Goal: Complete application form

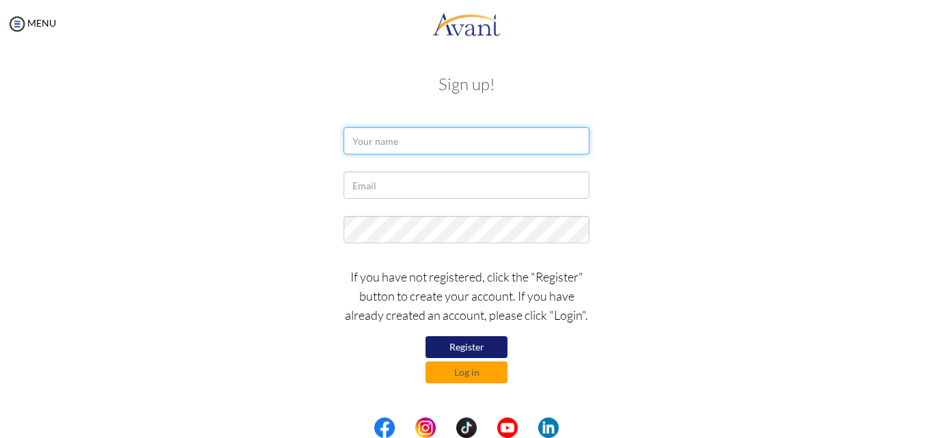
click at [380, 137] on input "text" at bounding box center [466, 140] width 246 height 27
type input "Ephraim"
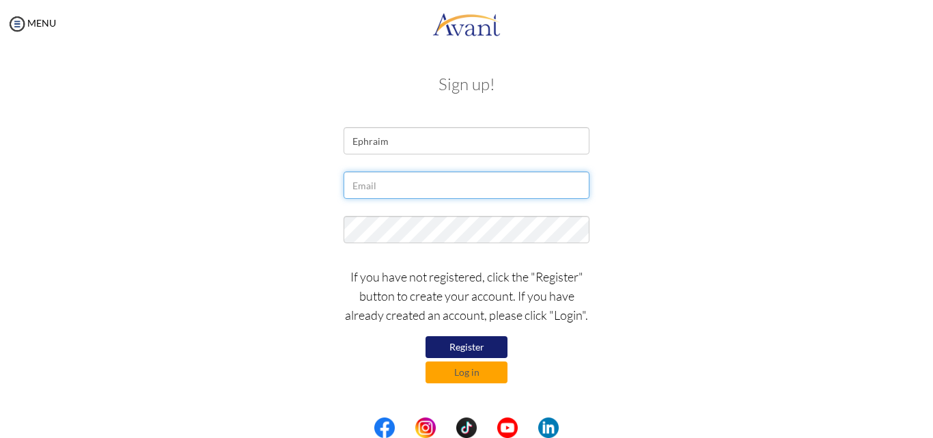
click at [396, 192] on input "text" at bounding box center [466, 184] width 246 height 27
type input "simiyuephraim@gmail.com"
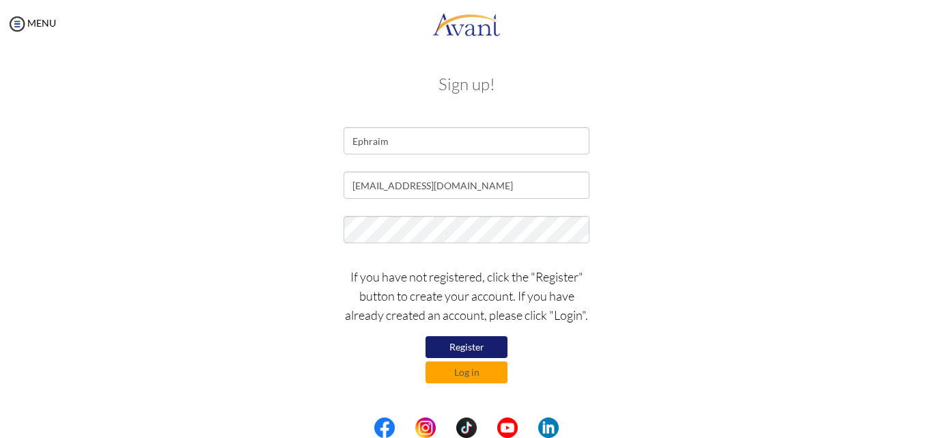
click at [471, 339] on button "Register" at bounding box center [466, 347] width 82 height 22
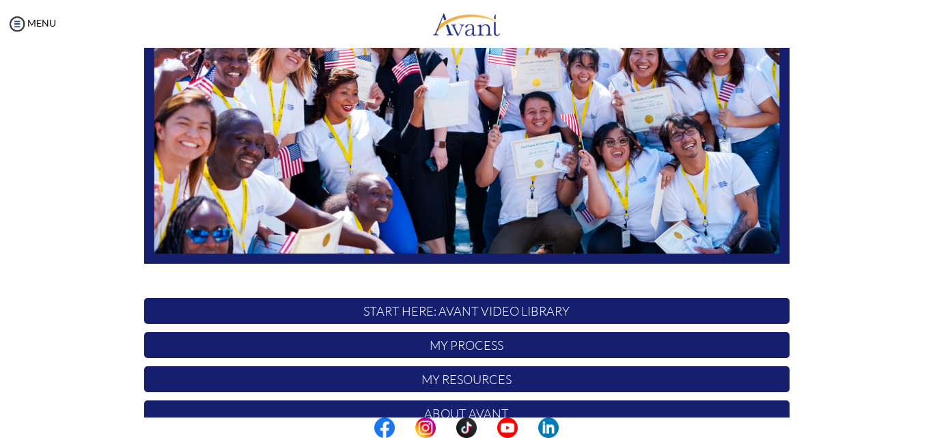
scroll to position [321, 0]
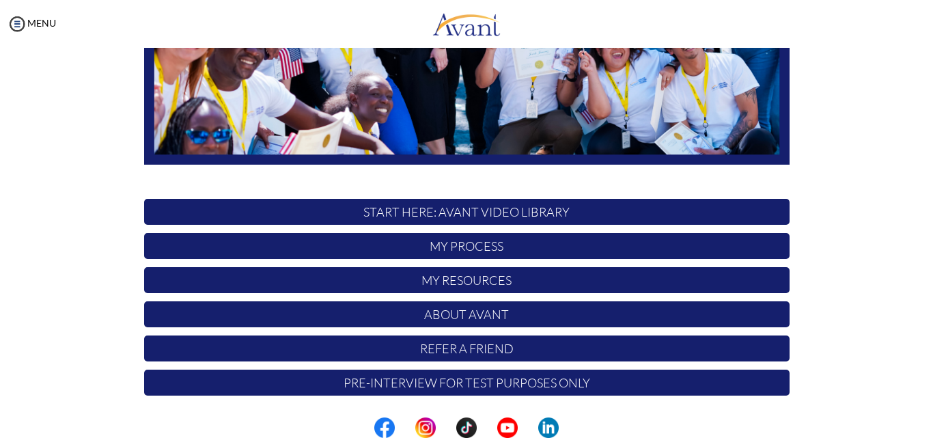
click at [504, 211] on p "START HERE: Avant Video Library" at bounding box center [466, 212] width 645 height 26
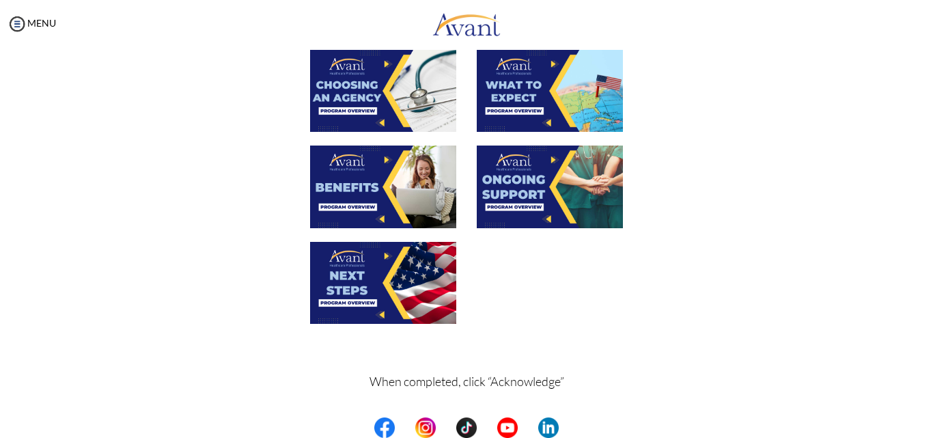
scroll to position [501, 0]
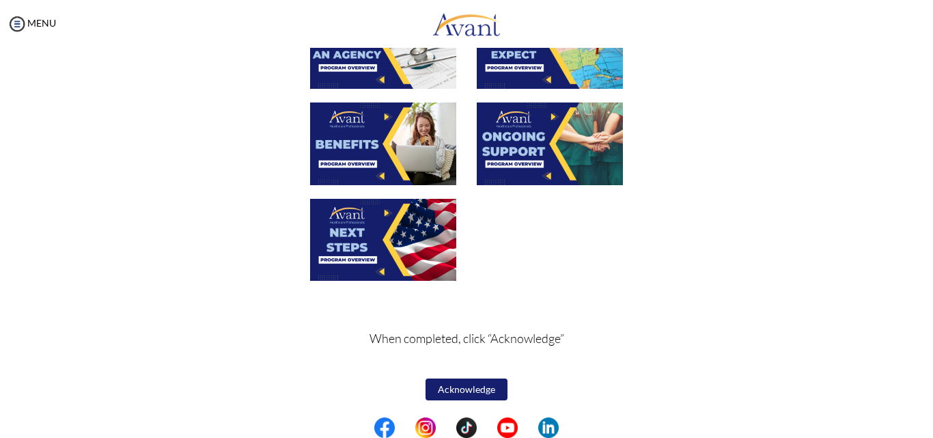
click at [467, 383] on button "Acknowledge" at bounding box center [466, 389] width 82 height 22
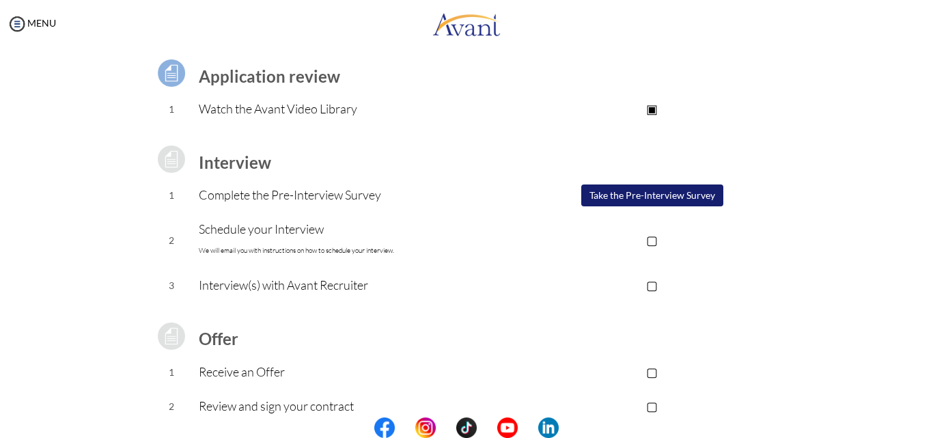
scroll to position [98, 0]
click at [650, 229] on p "▢" at bounding box center [652, 238] width 274 height 19
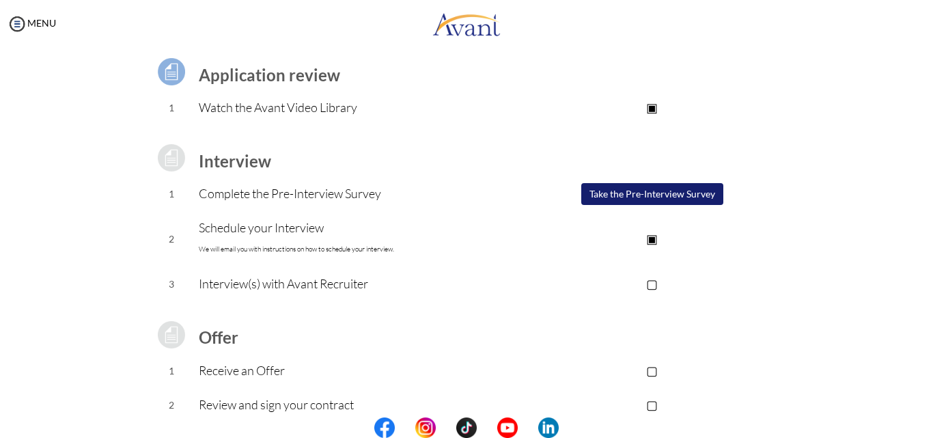
click at [650, 283] on p "▢" at bounding box center [652, 283] width 274 height 19
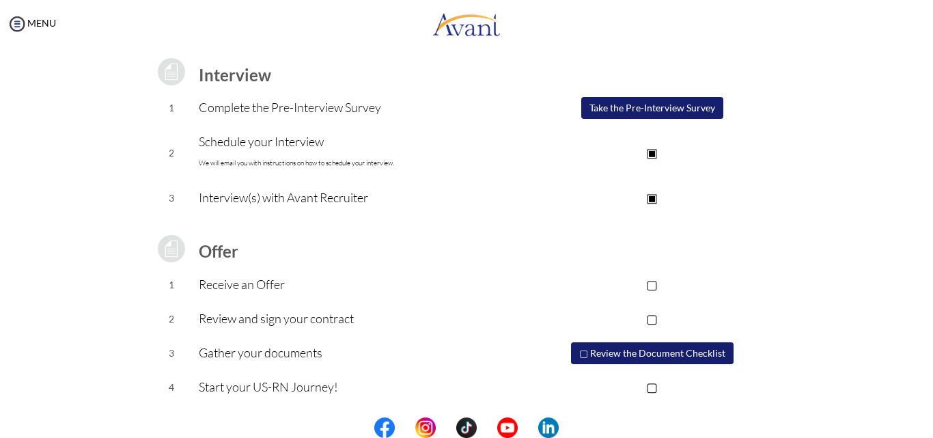
click at [651, 281] on p "▢" at bounding box center [652, 284] width 274 height 19
click at [651, 311] on p "▢" at bounding box center [652, 318] width 274 height 19
click at [649, 387] on p "▢" at bounding box center [652, 386] width 274 height 19
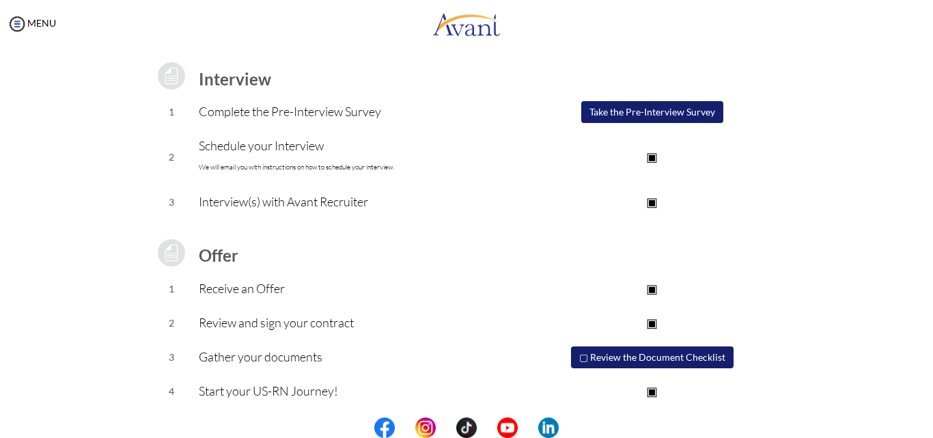
scroll to position [179, 0]
click at [641, 111] on button "Take the Pre-Interview Survey" at bounding box center [652, 113] width 142 height 22
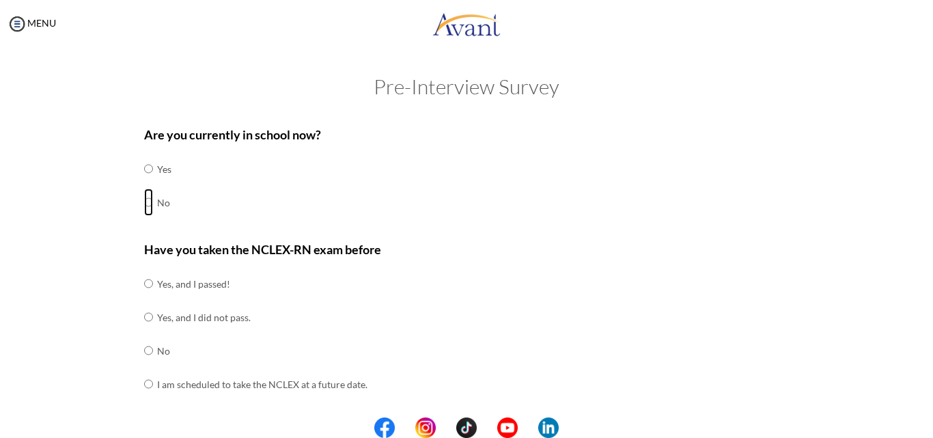
click at [144, 182] on input "radio" at bounding box center [148, 168] width 9 height 27
radio input "true"
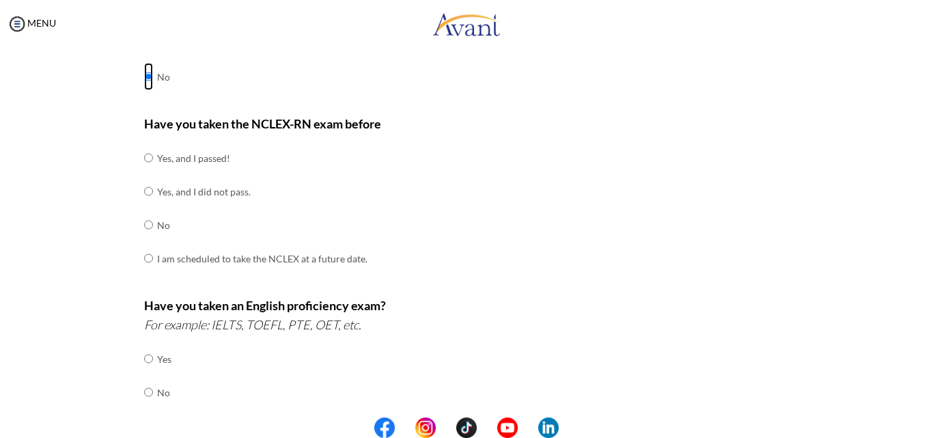
scroll to position [126, 0]
click at [144, 171] on input "radio" at bounding box center [148, 156] width 9 height 27
radio input "true"
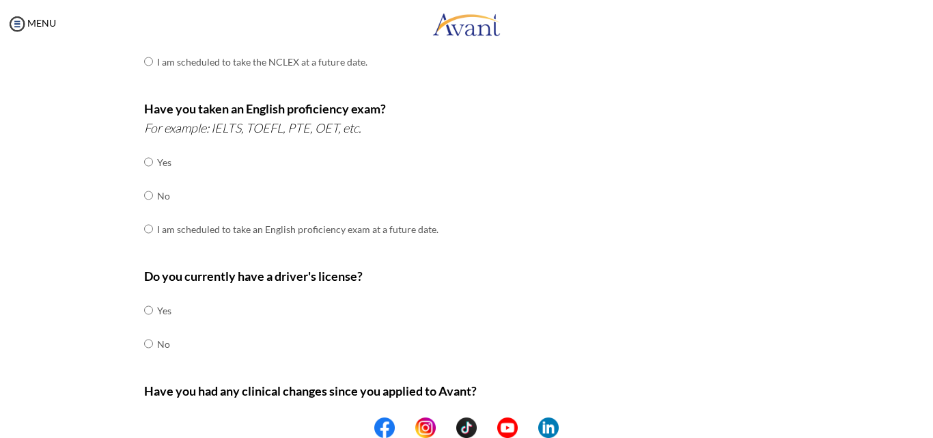
scroll to position [323, 0]
click at [144, 175] on input "radio" at bounding box center [148, 161] width 9 height 27
radio input "true"
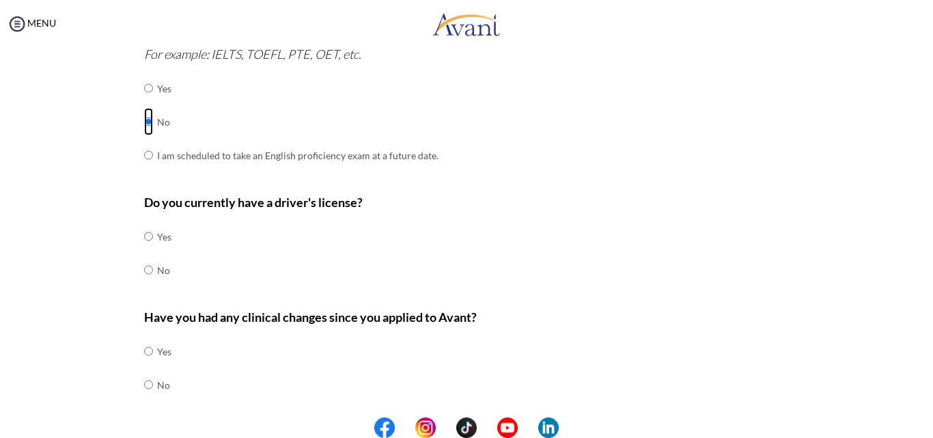
scroll to position [397, 0]
click at [144, 231] on input "radio" at bounding box center [148, 235] width 9 height 27
radio input "true"
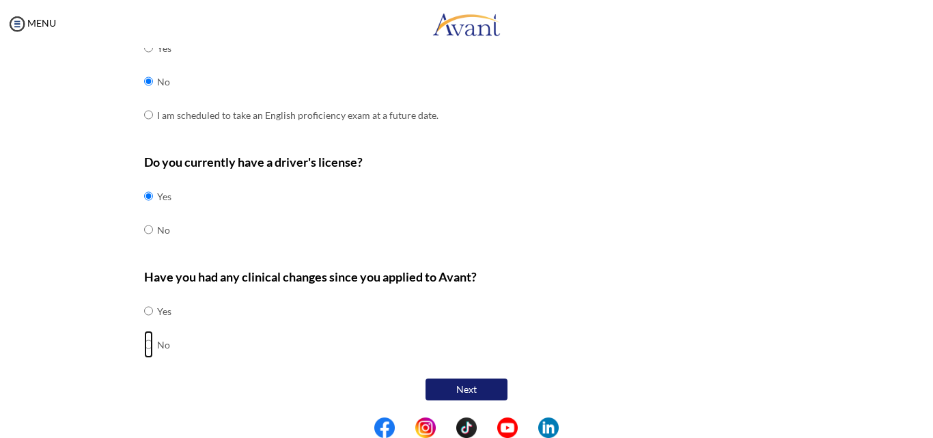
click at [144, 324] on input "radio" at bounding box center [148, 310] width 9 height 27
radio input "true"
click at [476, 387] on button "Next" at bounding box center [466, 389] width 82 height 22
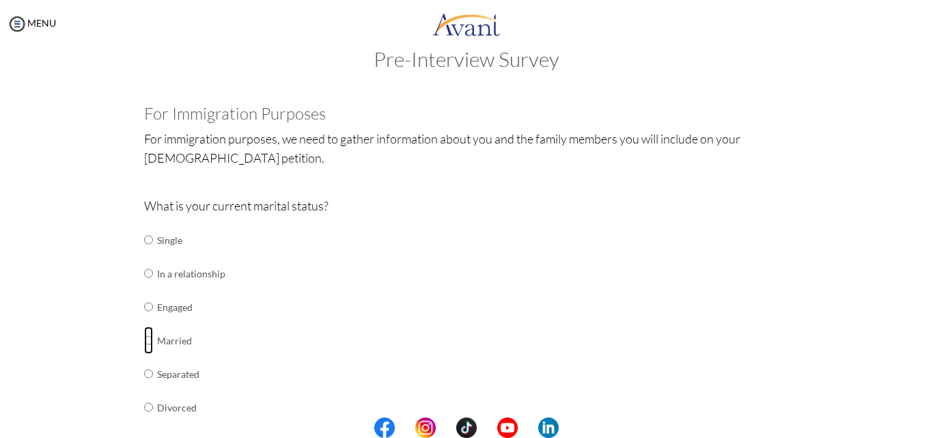
click at [144, 253] on input "radio" at bounding box center [148, 239] width 9 height 27
radio input "true"
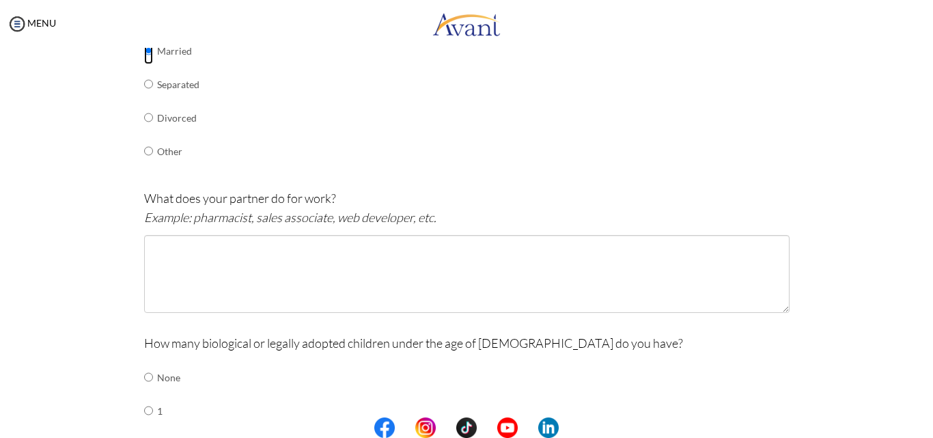
scroll to position [318, 0]
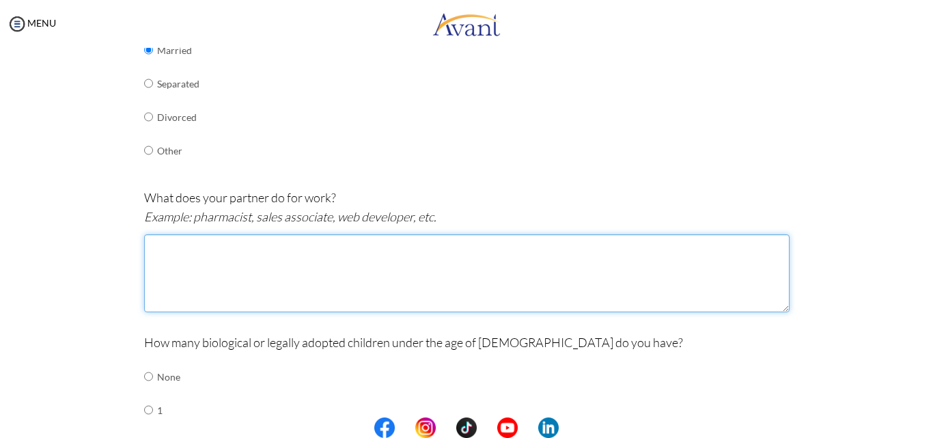
click at [247, 259] on textarea at bounding box center [466, 273] width 645 height 78
type textarea "c"
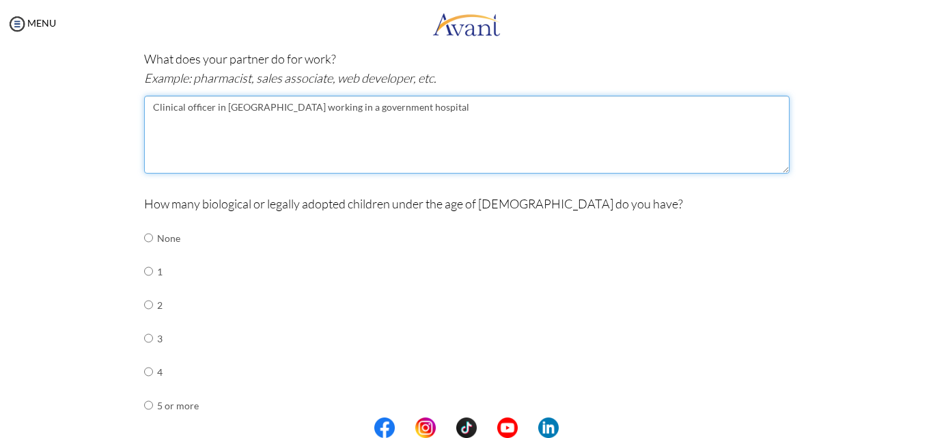
scroll to position [457, 0]
type textarea "Clinical officer in [GEOGRAPHIC_DATA] working in a government hospital"
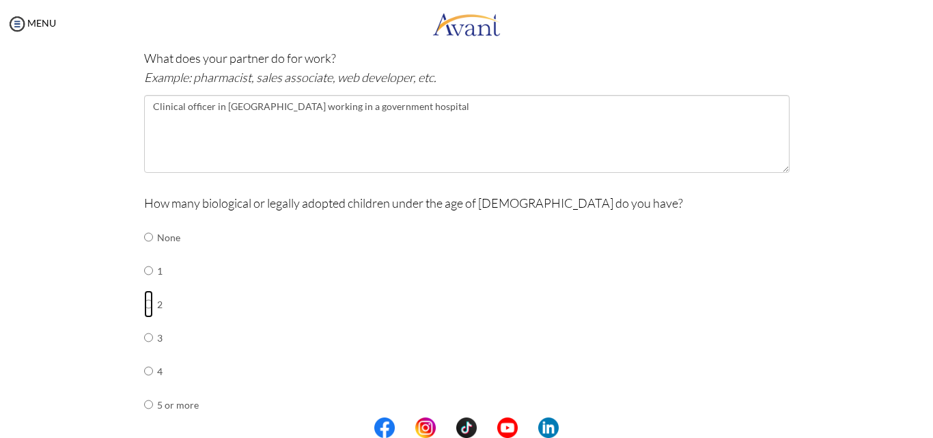
click at [144, 251] on input "radio" at bounding box center [148, 236] width 9 height 27
radio input "true"
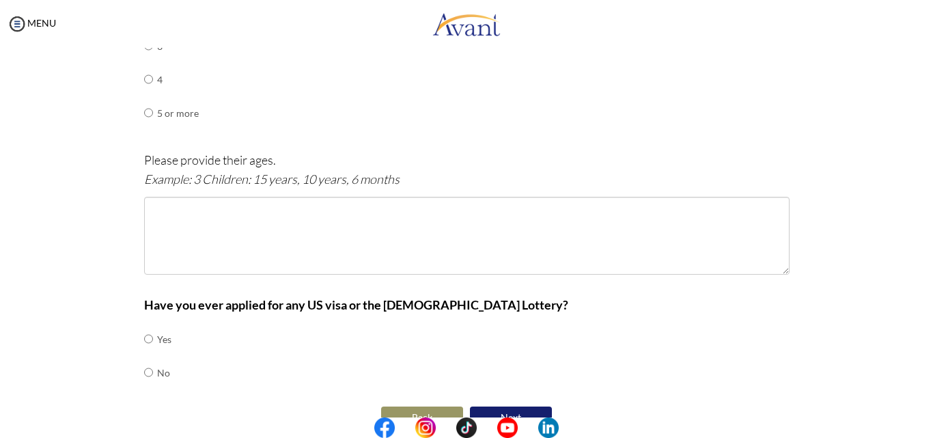
scroll to position [752, 0]
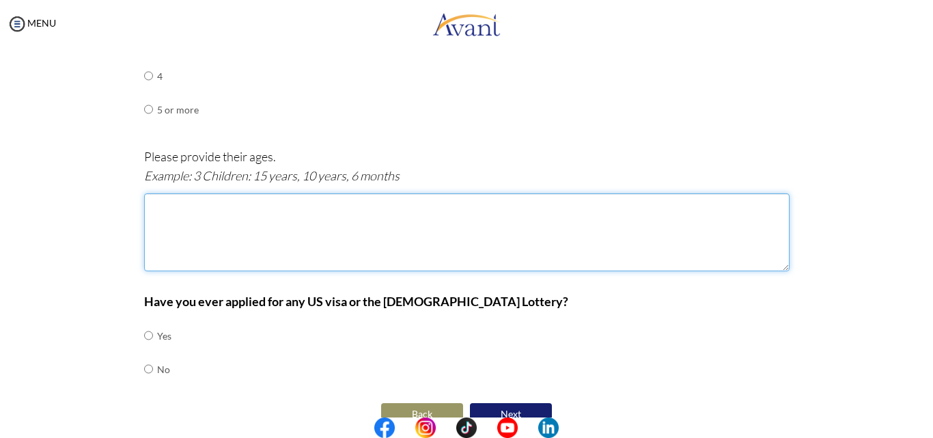
click at [191, 217] on textarea at bounding box center [466, 232] width 645 height 78
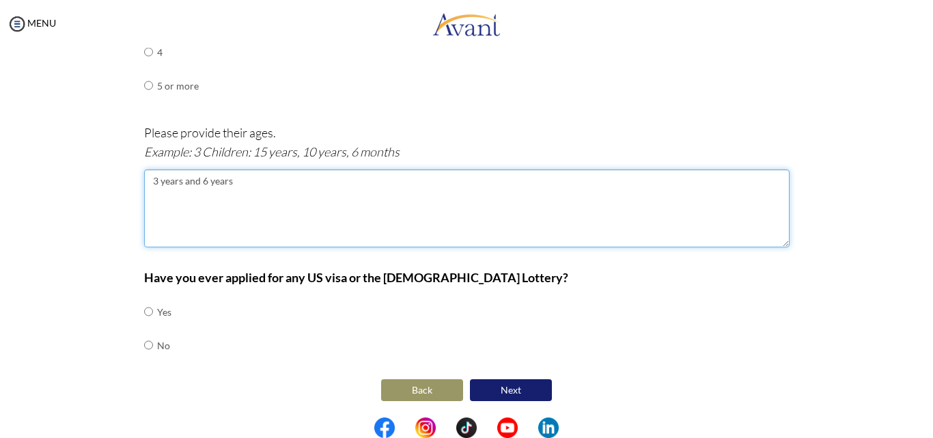
type textarea "3 years and 6 years"
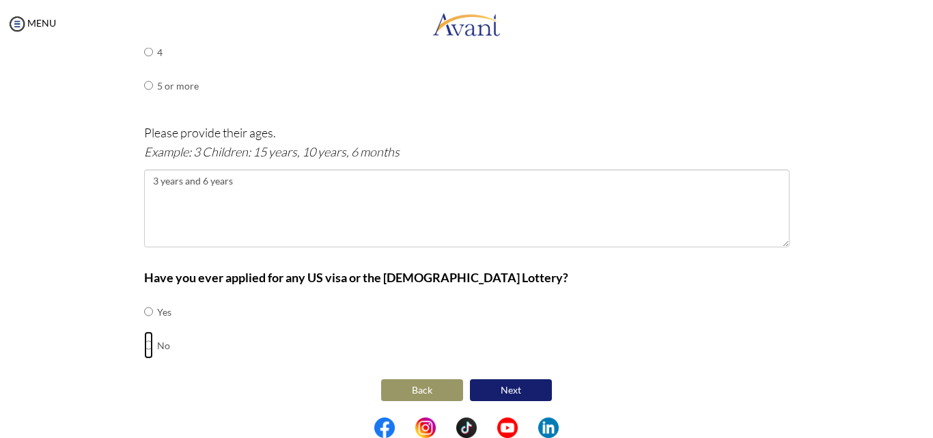
click at [144, 325] on input "radio" at bounding box center [148, 311] width 9 height 27
radio input "true"
click at [518, 387] on button "Next" at bounding box center [511, 390] width 82 height 22
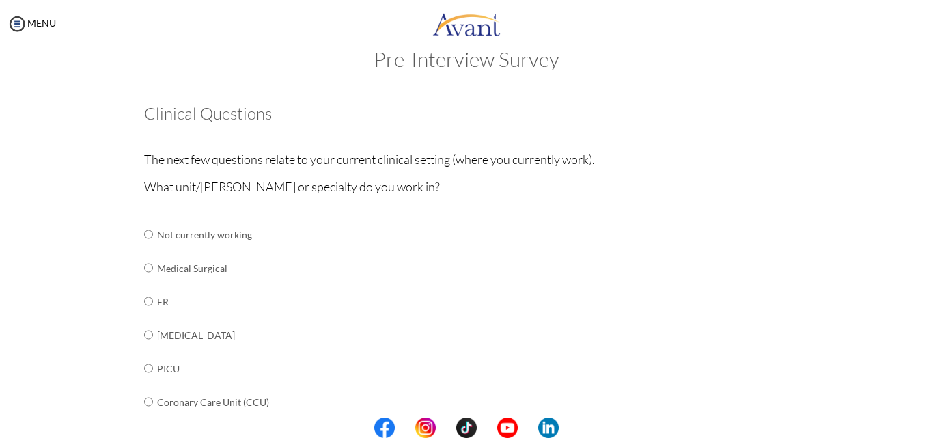
click at [153, 268] on td at bounding box center [155, 267] width 4 height 33
click at [144, 248] on input "radio" at bounding box center [148, 234] width 9 height 27
radio input "true"
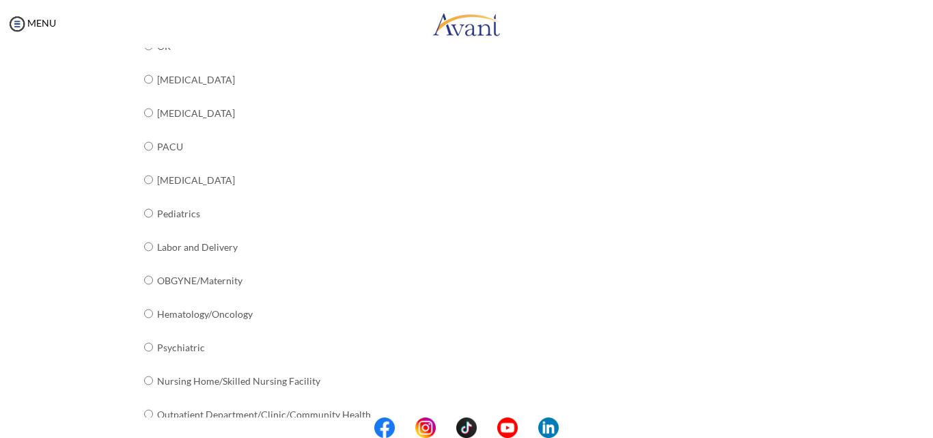
scroll to position [553, 0]
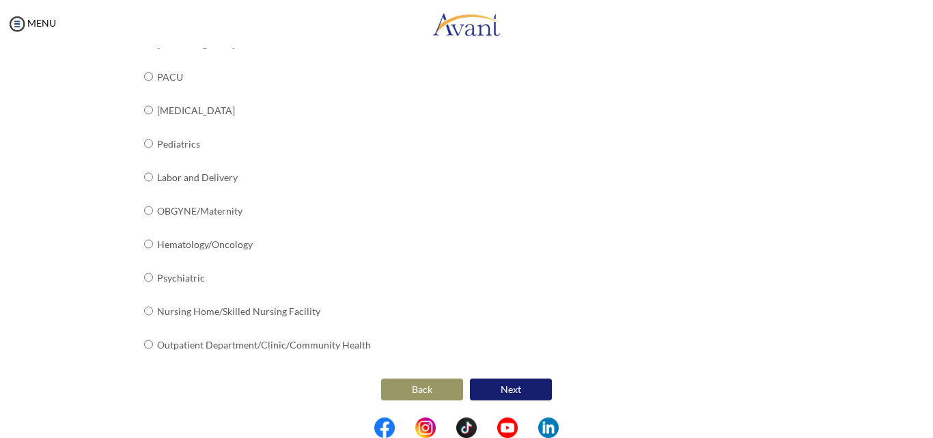
click at [513, 384] on button "Next" at bounding box center [511, 389] width 82 height 22
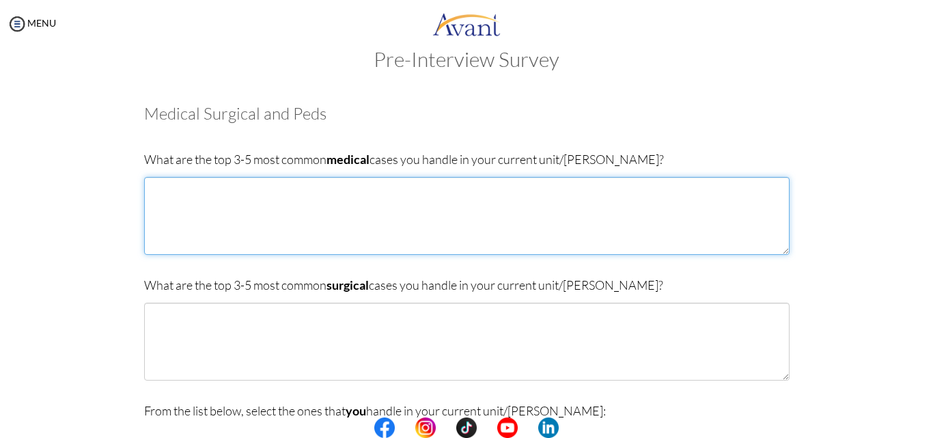
click at [173, 184] on textarea at bounding box center [466, 216] width 645 height 78
click at [163, 227] on textarea "1 . [MEDICAL_DATA] 2. [MEDICAL_DATA] 3. 4. 5." at bounding box center [466, 216] width 645 height 78
click at [161, 217] on textarea "1 . [MEDICAL_DATA] 2. [MEDICAL_DATA] 3. 4. 5." at bounding box center [466, 216] width 645 height 78
click at [165, 227] on textarea "1 . [MEDICAL_DATA] 2. [MEDICAL_DATA] 3. [MEDICAL_DATA] 4. 5." at bounding box center [466, 216] width 645 height 78
click at [163, 249] on textarea "1 . [MEDICAL_DATA] 2. [MEDICAL_DATA] 3. [MEDICAL_DATA] 4. Anaemia 5." at bounding box center [466, 216] width 645 height 78
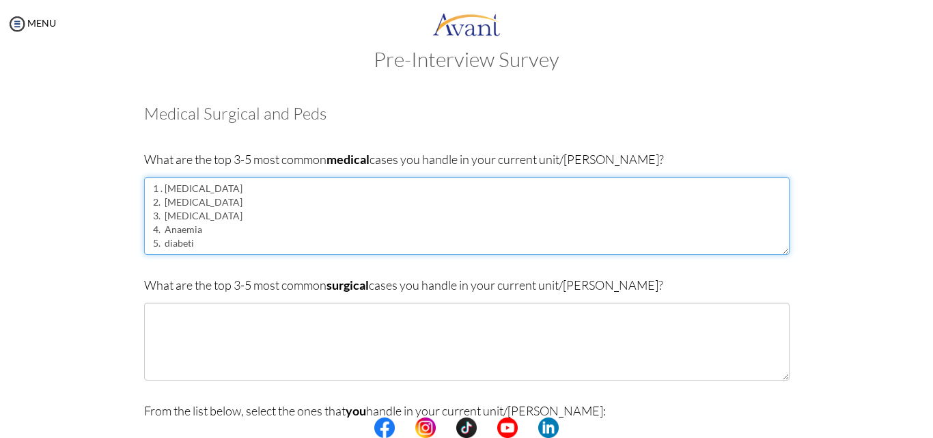
click at [194, 247] on textarea "1 . [MEDICAL_DATA] 2. [MEDICAL_DATA] 3. [MEDICAL_DATA] 4. Anaemia 5. diabeti" at bounding box center [466, 216] width 645 height 78
type textarea "1 . [MEDICAL_DATA] 2. [MEDICAL_DATA] 3. [MEDICAL_DATA] 4. Anaemia 5. [MEDICAL_D…"
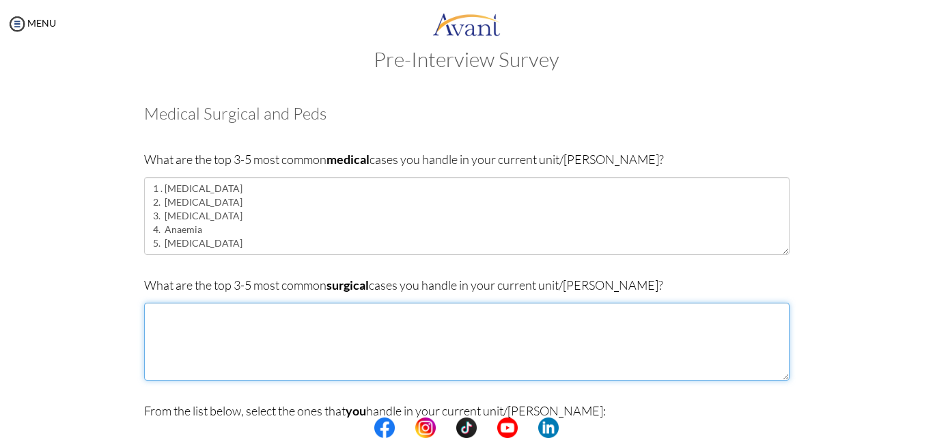
click at [178, 314] on textarea at bounding box center [466, 342] width 645 height 78
click at [163, 349] on textarea "1. Trauma 2. [MEDICAL_DATA] 3. Hernias 4. 5." at bounding box center [466, 342] width 645 height 78
click at [163, 366] on textarea "1. Trauma 2. [MEDICAL_DATA] 3. Hernias 4. [MEDICAL_DATA] 5." at bounding box center [466, 342] width 645 height 78
click at [158, 348] on textarea "1. Trauma 2. [MEDICAL_DATA] 3. Hernias 4. [MEDICAL_DATA] 5." at bounding box center [466, 342] width 645 height 78
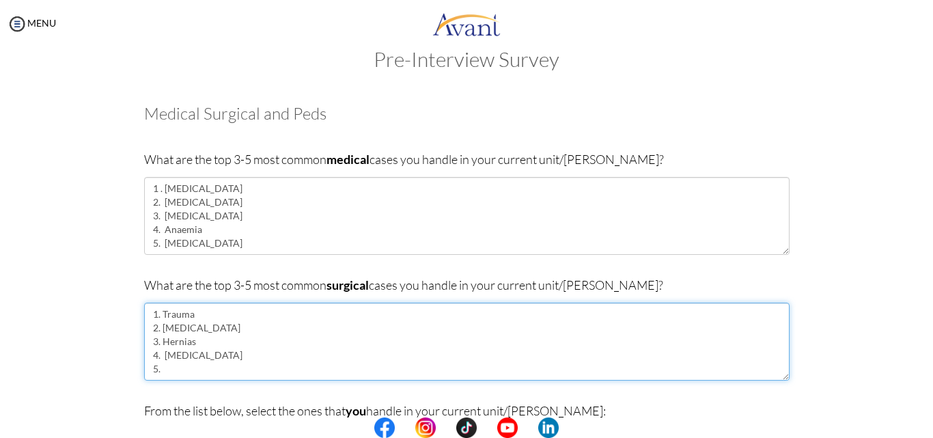
click at [158, 359] on textarea "1. Trauma 2. [MEDICAL_DATA] 3. Hernias 4. [MEDICAL_DATA] 5." at bounding box center [466, 342] width 645 height 78
drag, startPoint x: 158, startPoint y: 359, endPoint x: 213, endPoint y: 353, distance: 54.9
click at [213, 353] on textarea "1. Trauma 2. [MEDICAL_DATA] 3. Hernias 4. [MEDICAL_DATA] 5." at bounding box center [466, 342] width 645 height 78
click at [161, 367] on textarea "1. Trauma 2. [MEDICAL_DATA] 3. Hernias 4. 5." at bounding box center [466, 342] width 645 height 78
paste textarea "[MEDICAL_DATA]"
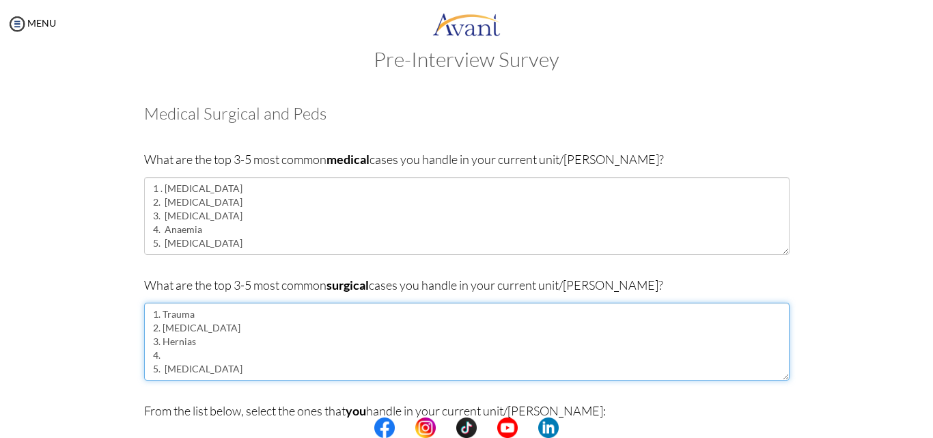
click at [161, 349] on textarea "1. Trauma 2. [MEDICAL_DATA] 3. Hernias 4. 5. [MEDICAL_DATA]" at bounding box center [466, 342] width 645 height 78
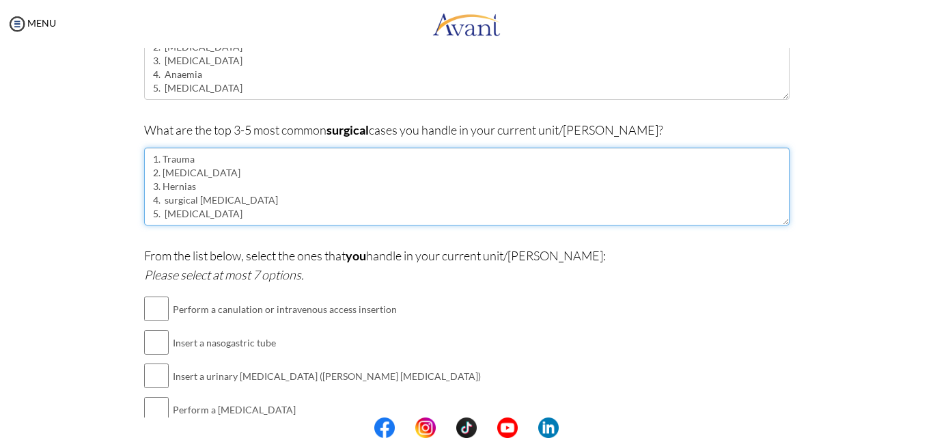
scroll to position [183, 0]
type textarea "1. Trauma 2. [MEDICAL_DATA] 3. Hernias 4. surgical [MEDICAL_DATA] 5. [MEDICAL_D…"
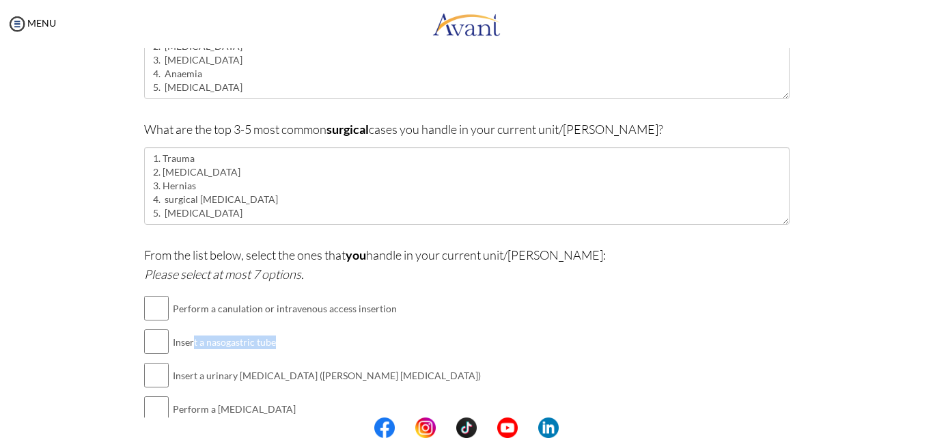
drag, startPoint x: 318, startPoint y: 352, endPoint x: 182, endPoint y: 356, distance: 135.9
click at [182, 356] on td "Insert a nasogastric tube" at bounding box center [327, 341] width 308 height 33
click at [150, 361] on td at bounding box center [156, 375] width 25 height 33
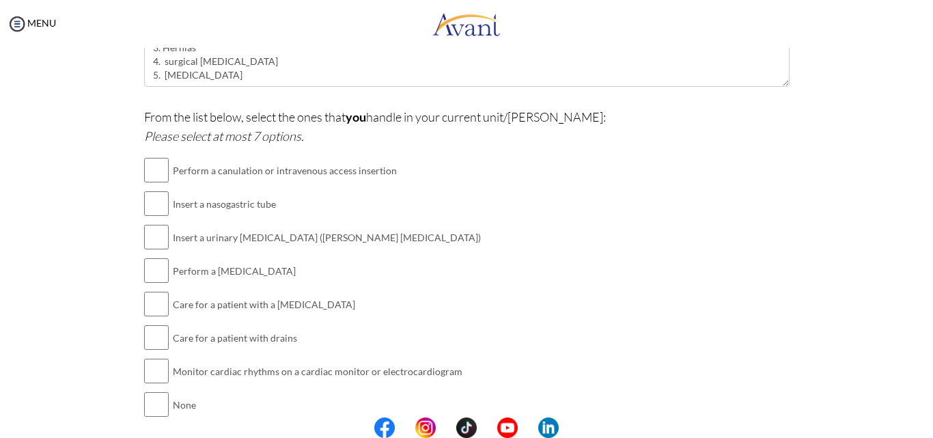
scroll to position [322, 0]
click at [152, 174] on input "checkbox" at bounding box center [156, 169] width 25 height 27
checkbox input "true"
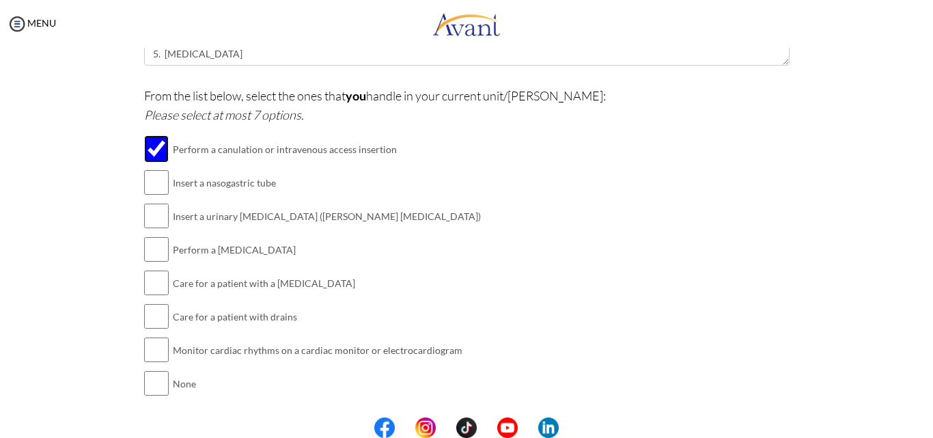
scroll to position [343, 0]
click at [152, 174] on input "checkbox" at bounding box center [156, 181] width 25 height 27
checkbox input "true"
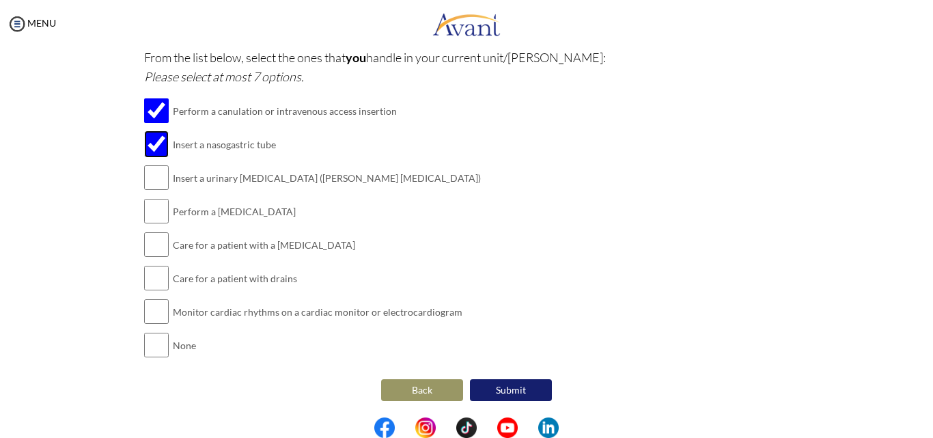
scroll to position [381, 0]
click at [152, 174] on input "checkbox" at bounding box center [156, 176] width 25 height 27
checkbox input "true"
click at [148, 214] on input "checkbox" at bounding box center [156, 210] width 25 height 27
checkbox input "true"
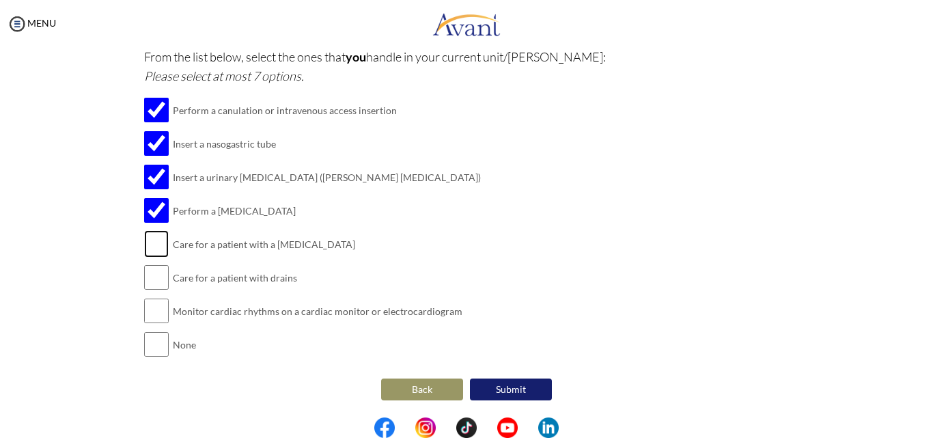
click at [147, 242] on input "checkbox" at bounding box center [156, 243] width 25 height 27
checkbox input "true"
click at [147, 273] on input "checkbox" at bounding box center [156, 277] width 25 height 27
checkbox input "true"
click at [156, 305] on input "checkbox" at bounding box center [156, 310] width 25 height 27
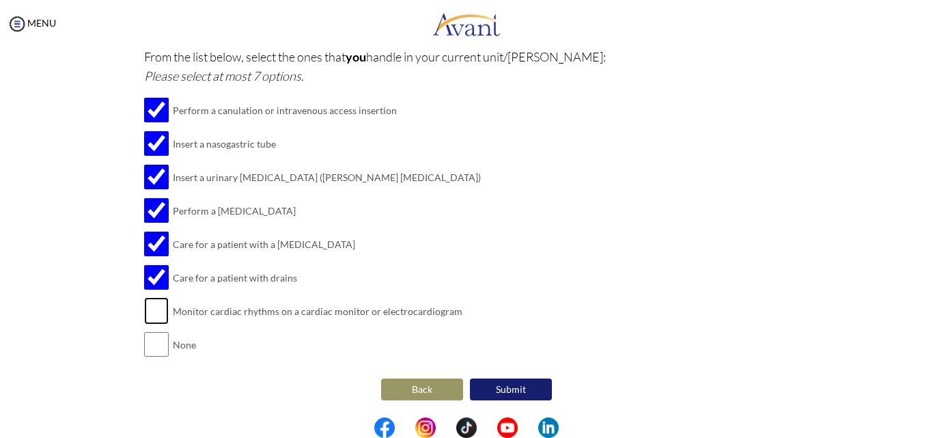
checkbox input "true"
click at [503, 381] on button "Submit" at bounding box center [511, 389] width 82 height 22
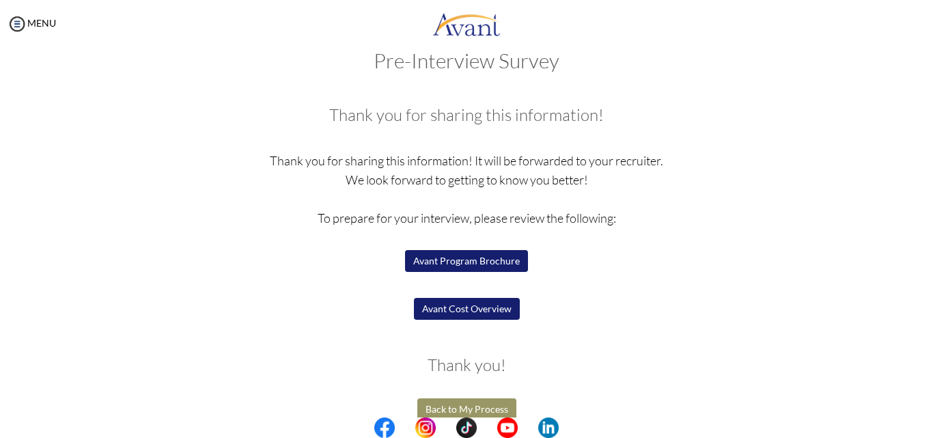
scroll to position [27, 0]
click at [464, 260] on button "Avant Program Brochure" at bounding box center [466, 260] width 123 height 22
